Goal: Transaction & Acquisition: Purchase product/service

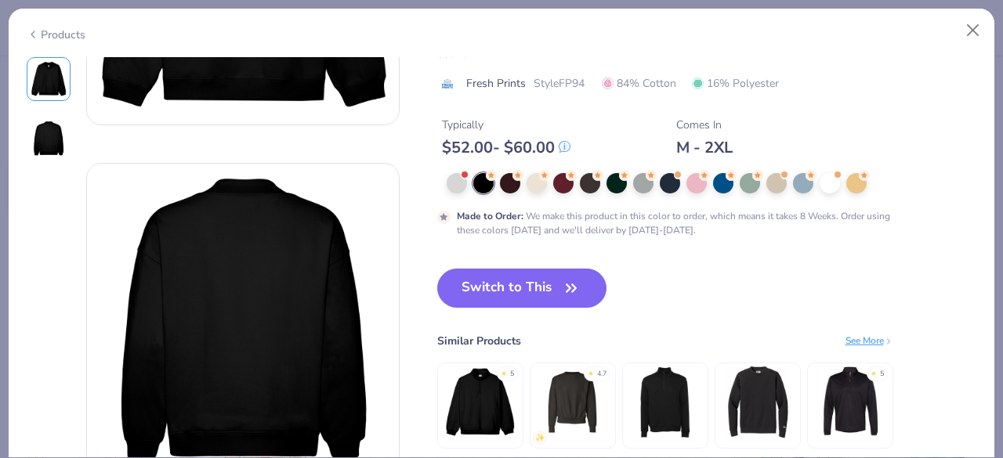
scroll to position [248, 0]
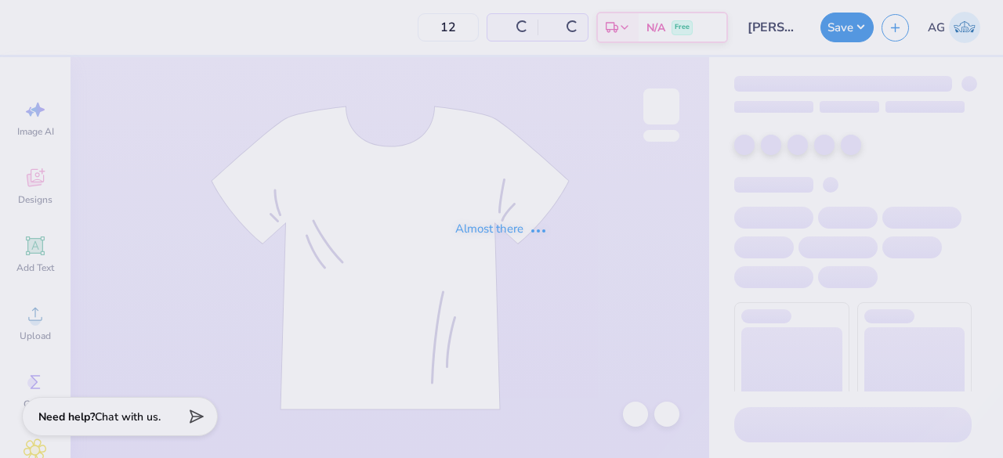
type input "24"
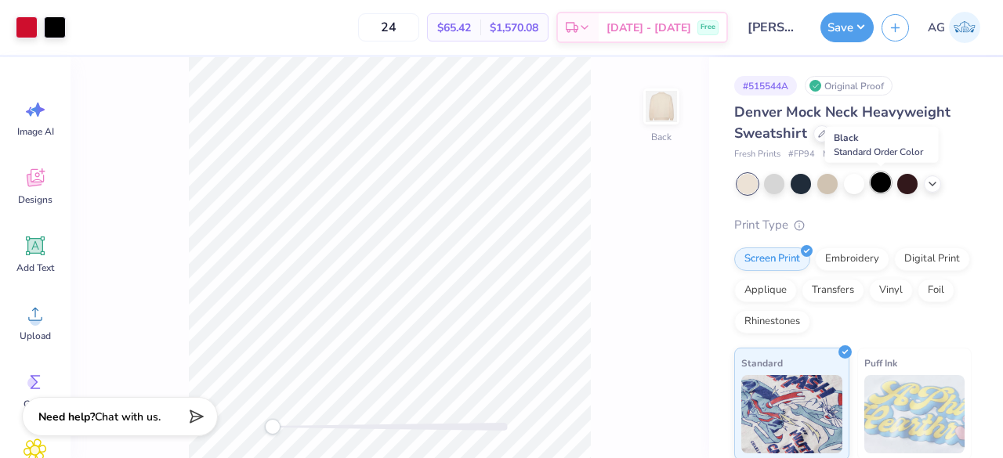
click at [885, 185] on div at bounding box center [881, 182] width 20 height 20
click at [70, 18] on div "Art colors 24 $65.42 Per Item $1,570.08 Total Est. Delivery [DATE] - [DATE] Fre…" at bounding box center [501, 27] width 1003 height 55
click at [48, 30] on div at bounding box center [55, 26] width 22 height 22
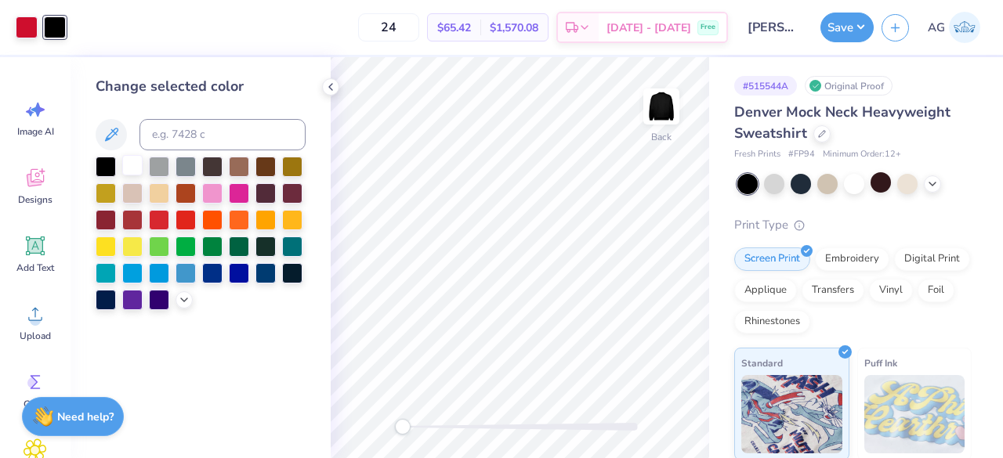
click at [126, 161] on div at bounding box center [132, 165] width 20 height 20
click at [326, 86] on icon at bounding box center [330, 87] width 13 height 13
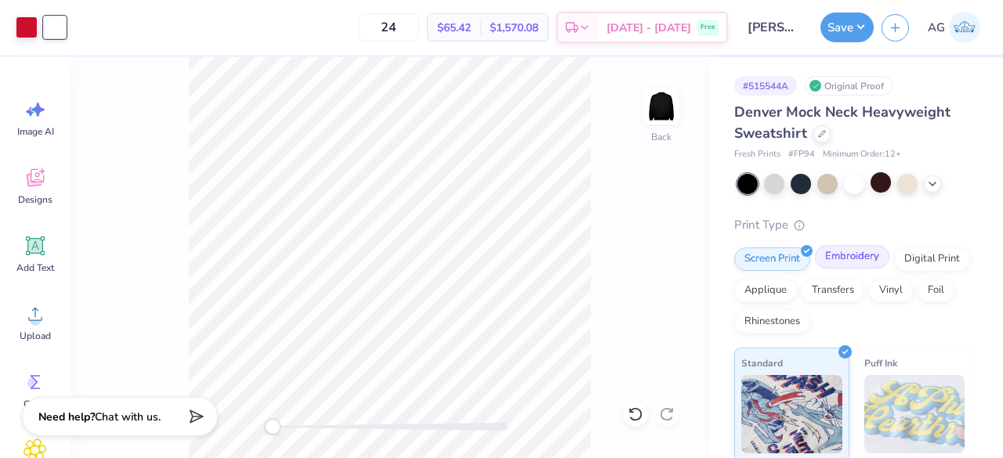
click at [860, 250] on div "Embroidery" at bounding box center [852, 257] width 74 height 24
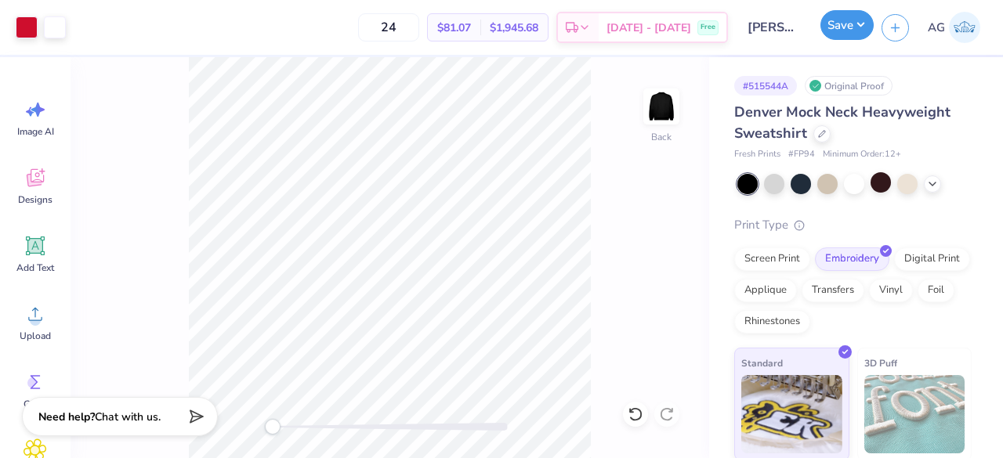
click at [853, 24] on button "Save" at bounding box center [846, 25] width 53 height 30
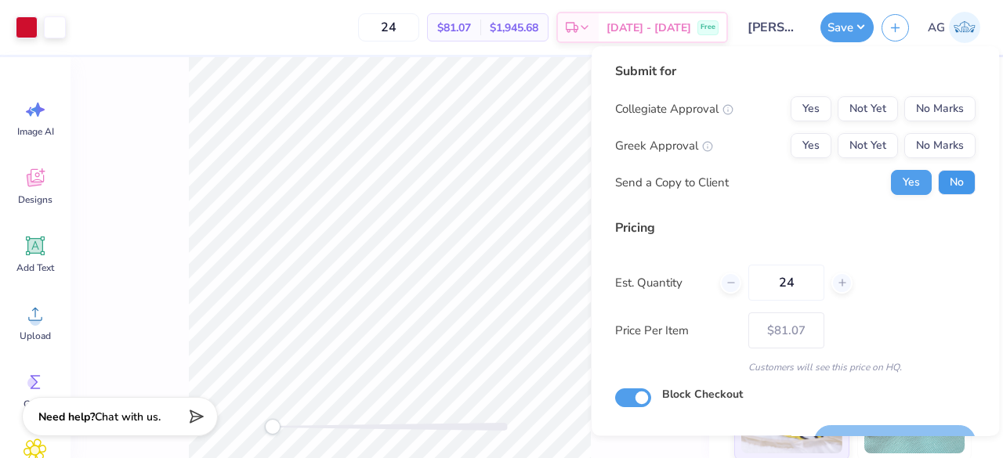
click at [958, 179] on button "No" at bounding box center [957, 182] width 38 height 25
click at [907, 114] on button "No Marks" at bounding box center [939, 108] width 71 height 25
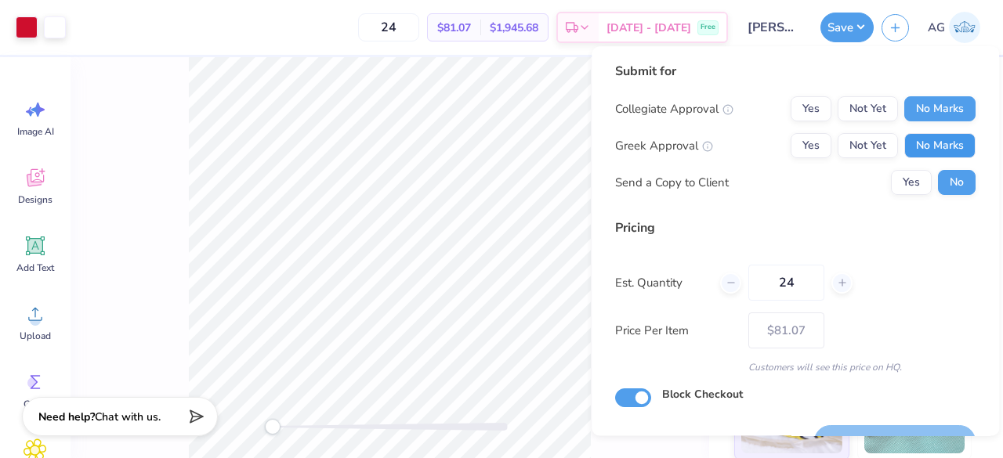
click at [915, 149] on button "No Marks" at bounding box center [939, 145] width 71 height 25
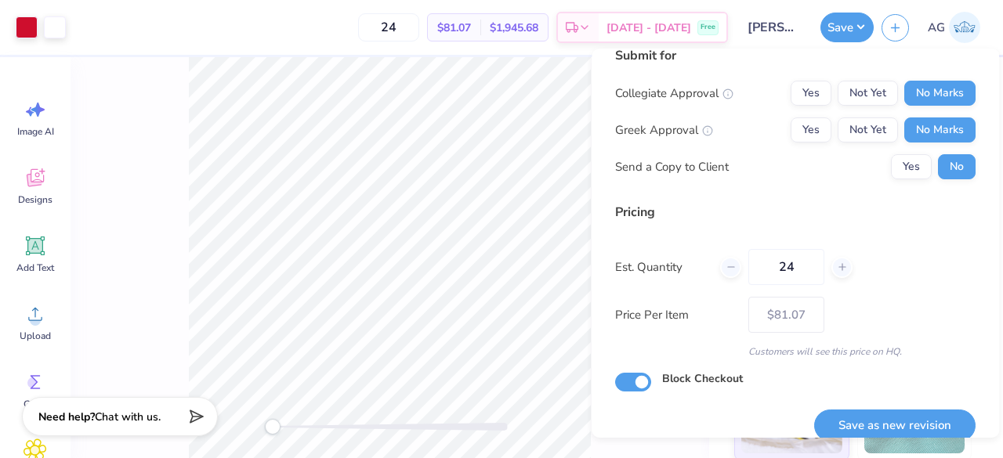
scroll to position [36, 0]
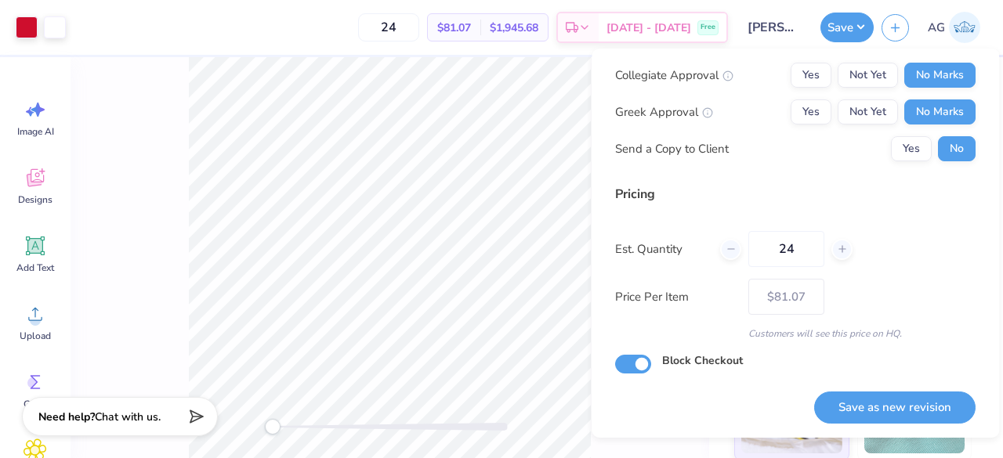
click at [744, 207] on div "Pricing Est. Quantity 24 Price Per Item $81.07 Customers will see this price on…" at bounding box center [795, 263] width 360 height 156
click at [806, 255] on input "24" at bounding box center [786, 249] width 76 height 36
type input "25"
type input "$80.91"
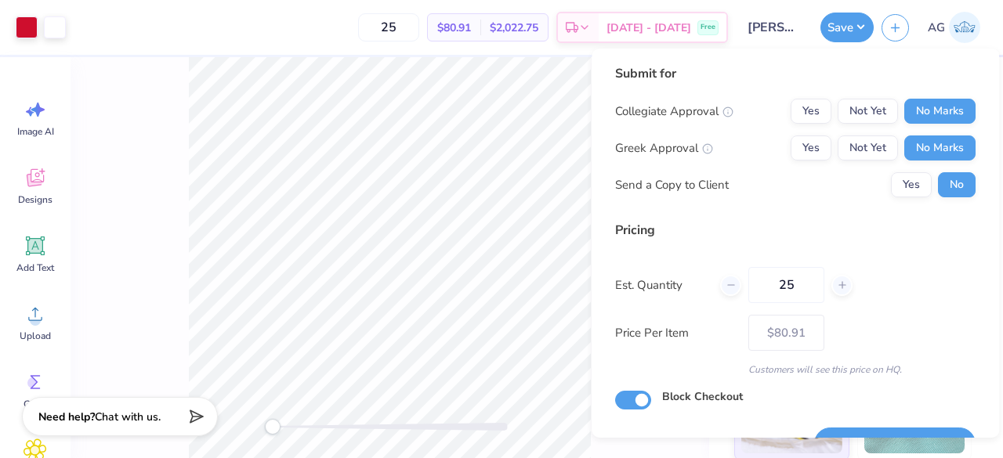
scroll to position [0, 0]
type input "25"
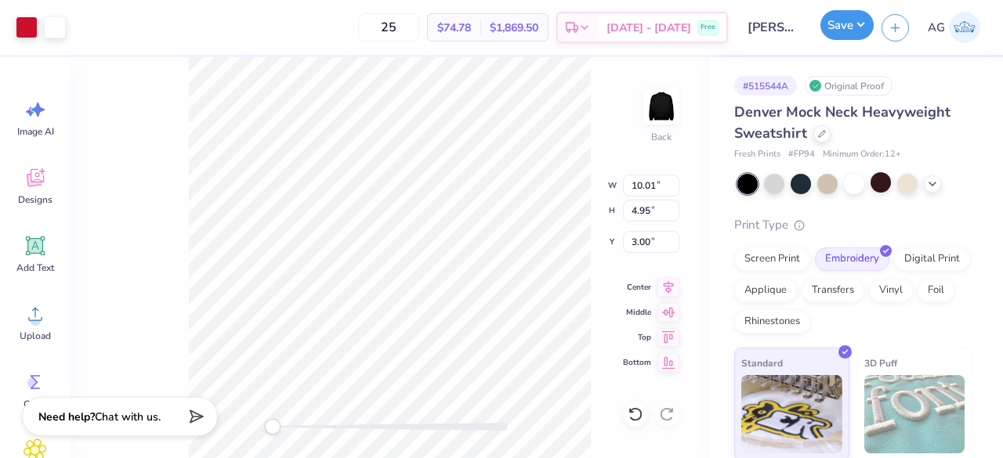
click at [850, 23] on button "Save" at bounding box center [846, 25] width 53 height 30
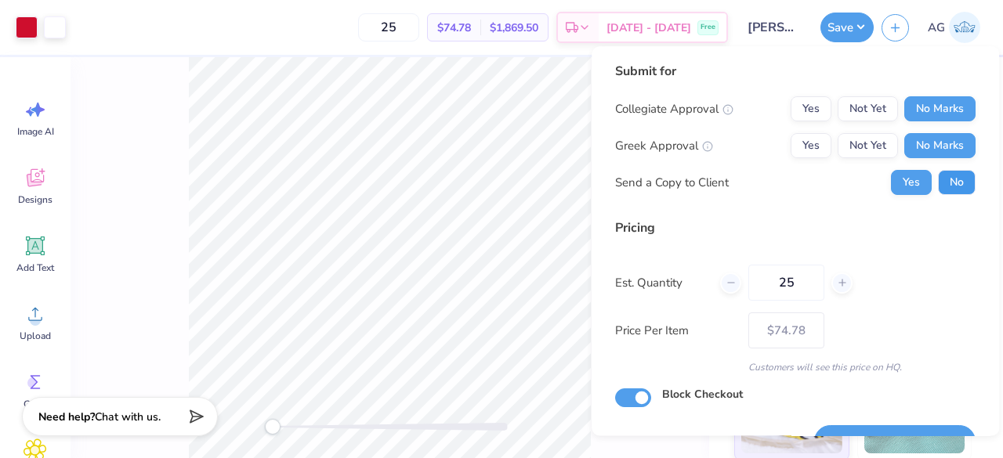
click at [938, 194] on button "No" at bounding box center [957, 182] width 38 height 25
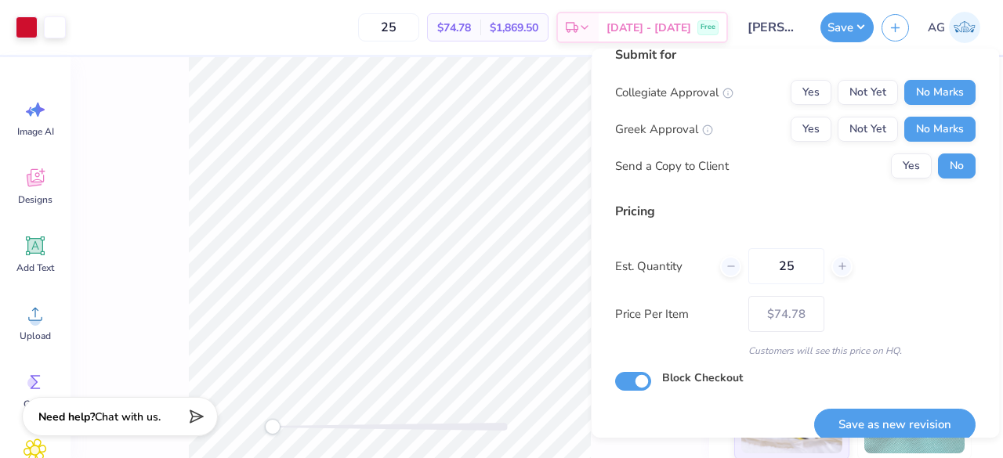
scroll to position [36, 0]
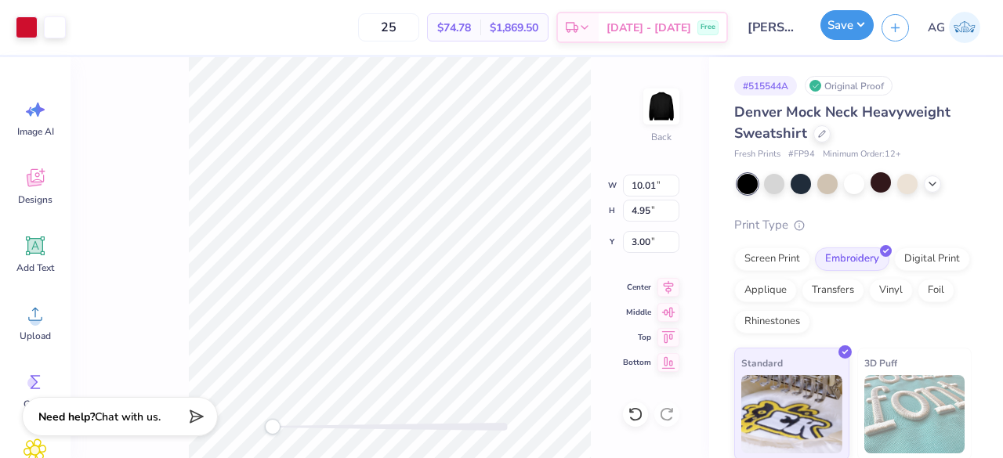
click at [864, 13] on button "Save" at bounding box center [846, 25] width 53 height 30
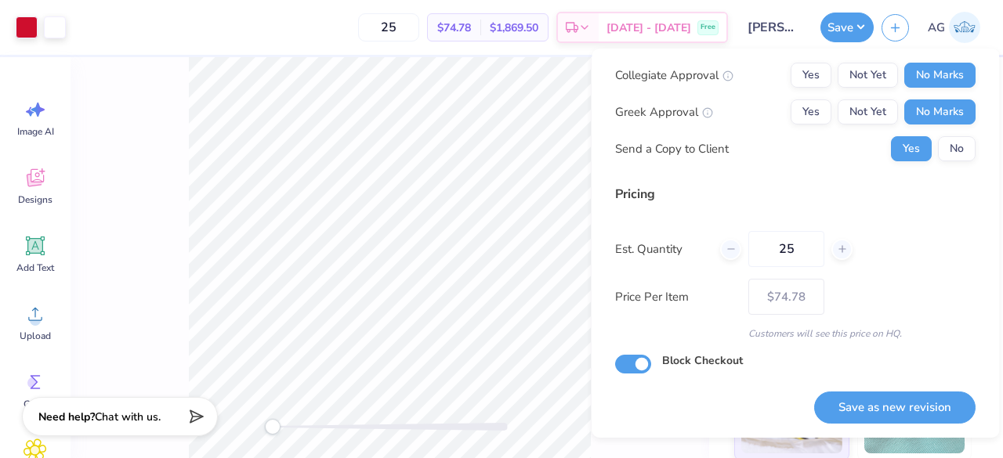
click at [903, 290] on div "Price Per Item $74.78" at bounding box center [795, 297] width 360 height 36
